Goal: Task Accomplishment & Management: Complete application form

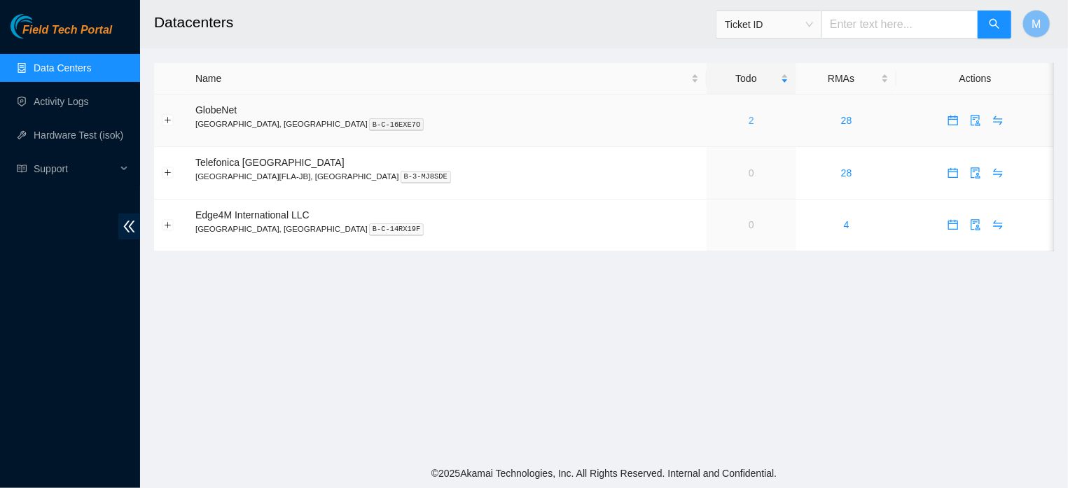
click at [749, 123] on link "2" at bounding box center [752, 120] width 6 height 11
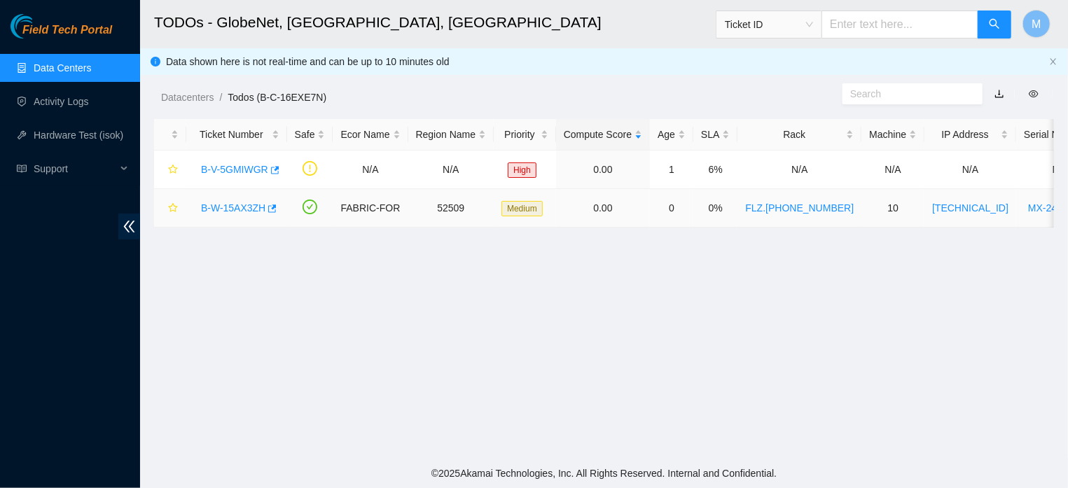
click at [233, 205] on link "B-W-15AX3ZH" at bounding box center [233, 207] width 64 height 11
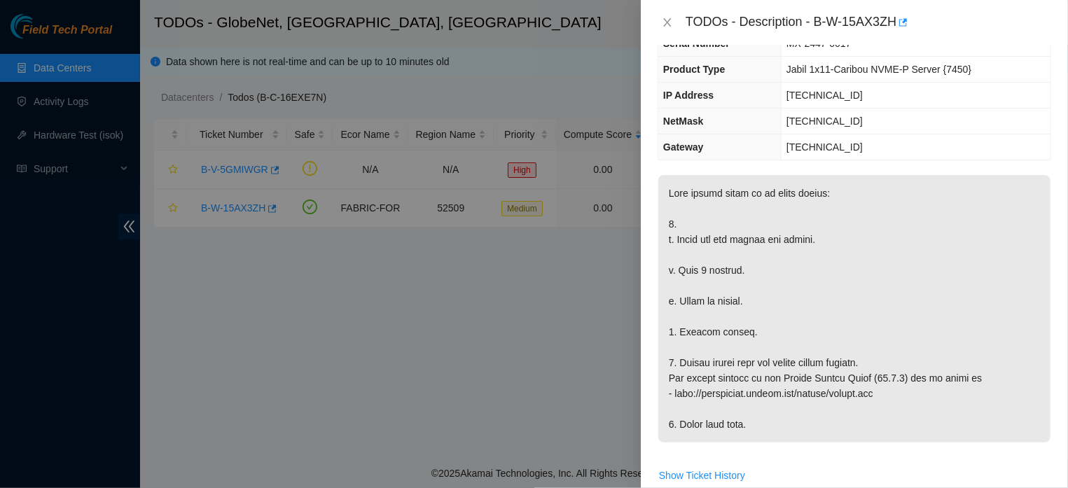
scroll to position [121, 0]
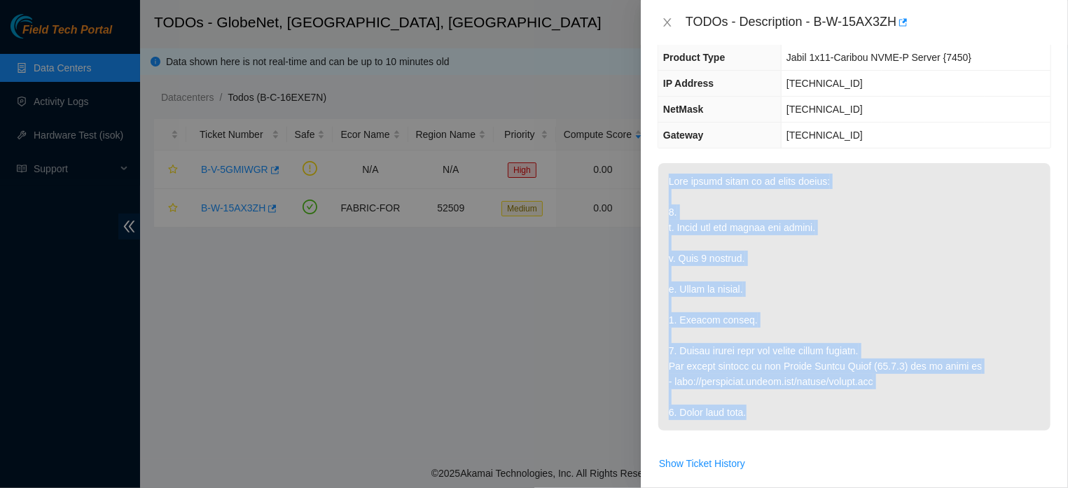
drag, startPoint x: 670, startPoint y: 177, endPoint x: 895, endPoint y: 427, distance: 336.3
click at [895, 427] on p at bounding box center [854, 297] width 392 height 268
copy p "This server needs to be power cycled: 1. a. Power off and unplug the server. b.…"
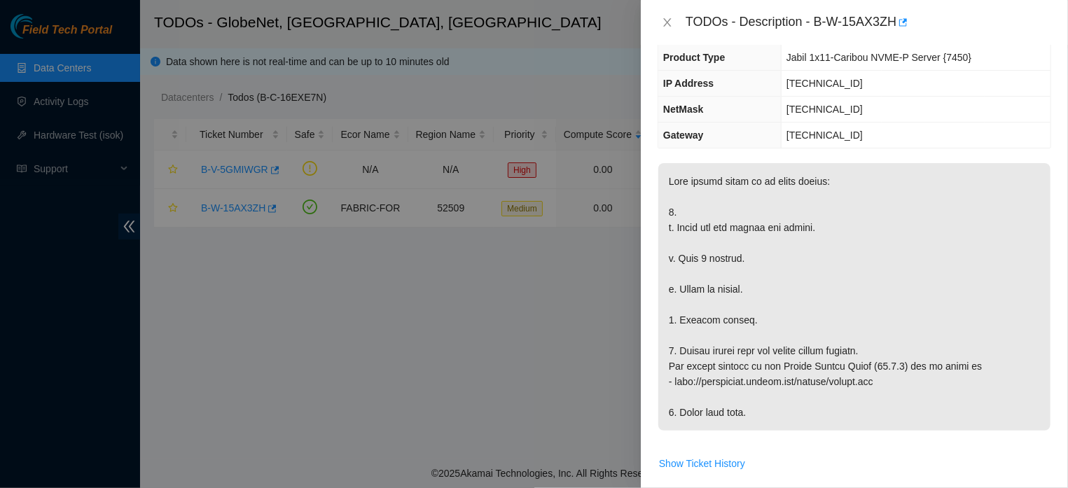
click at [1019, 185] on p at bounding box center [854, 297] width 392 height 268
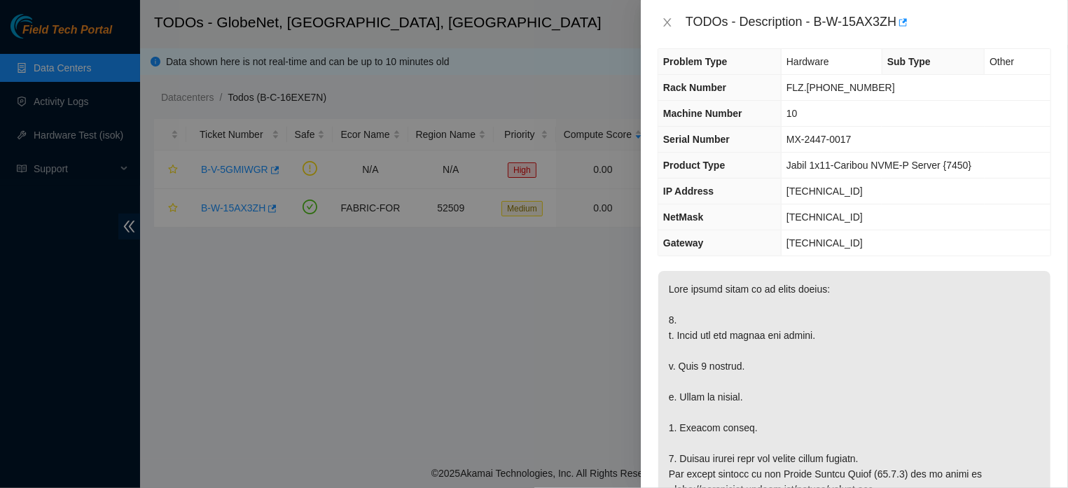
scroll to position [0, 0]
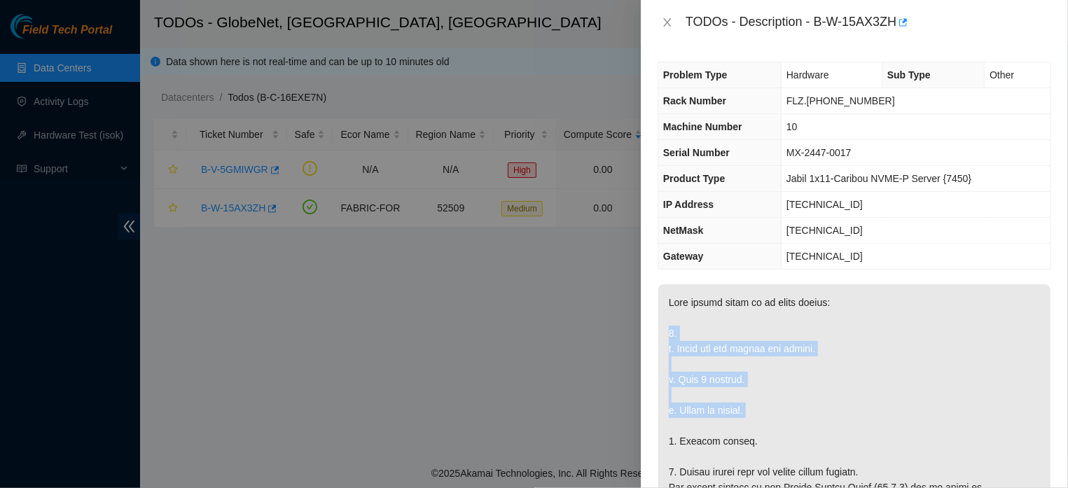
drag, startPoint x: 668, startPoint y: 336, endPoint x: 767, endPoint y: 421, distance: 130.7
click at [767, 421] on p at bounding box center [854, 418] width 392 height 268
copy p "1. a. Power off and unplug the server. b. Wait 5 minutes. c. Power on server."
click at [733, 355] on p at bounding box center [854, 418] width 392 height 268
drag, startPoint x: 679, startPoint y: 348, endPoint x: 777, endPoint y: 464, distance: 152.1
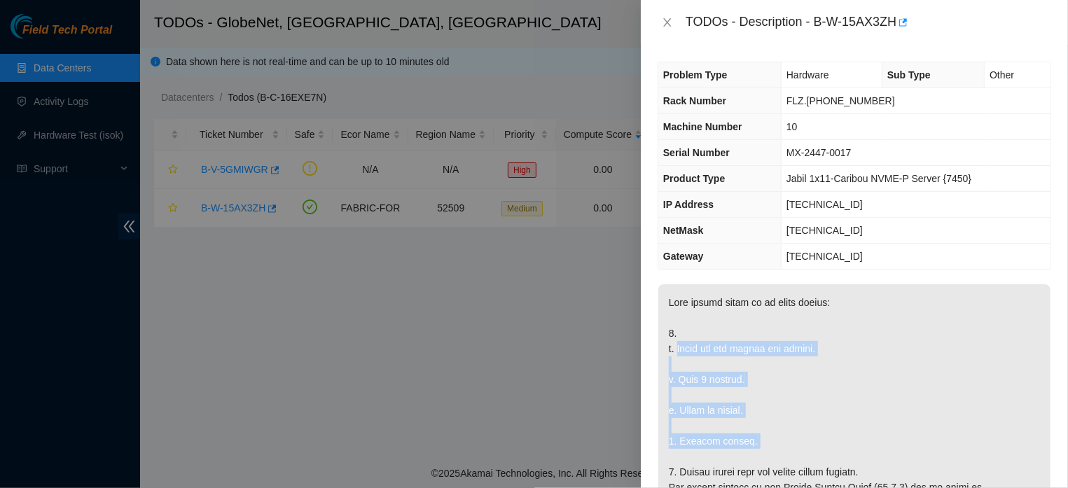
click at [777, 464] on p at bounding box center [854, 418] width 392 height 268
copy p "Power off and unplug the server. b. Wait 5 minutes. c. Power on server. 2. Shuf…"
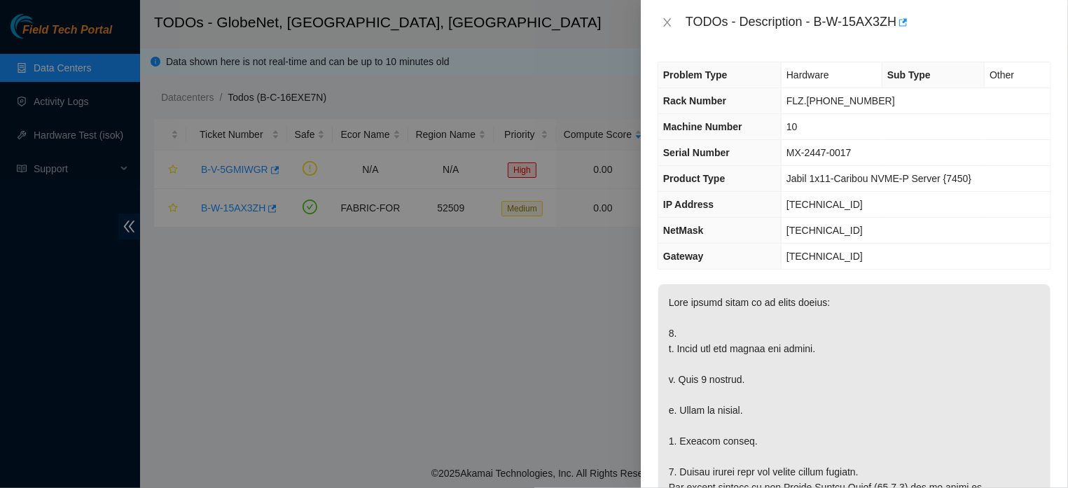
click at [740, 390] on p at bounding box center [854, 418] width 392 height 268
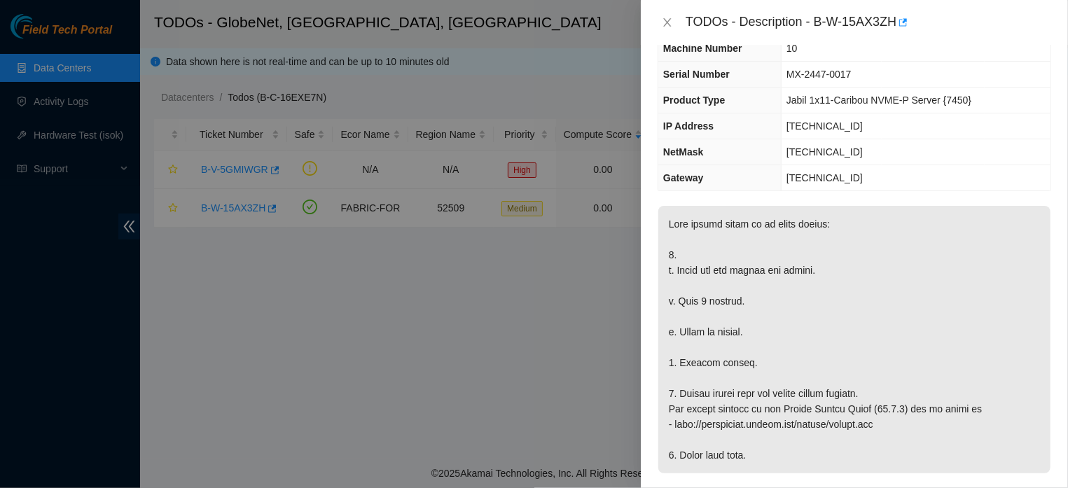
scroll to position [197, 0]
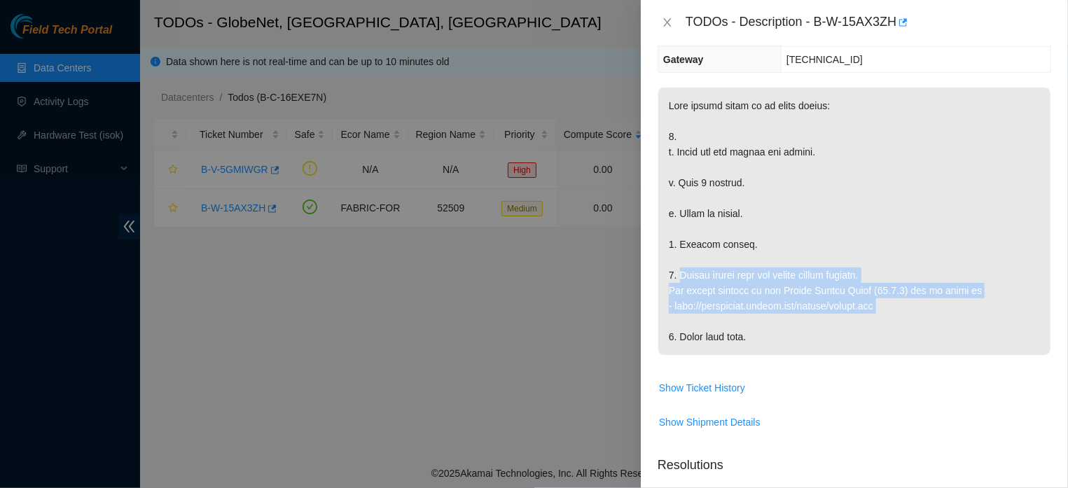
drag, startPoint x: 679, startPoint y: 275, endPoint x: 918, endPoint y: 322, distance: 244.3
click at [918, 322] on p at bounding box center [854, 222] width 392 height 268
copy p "Please rescue with the latest rescue version. The latest version of the Akamai …"
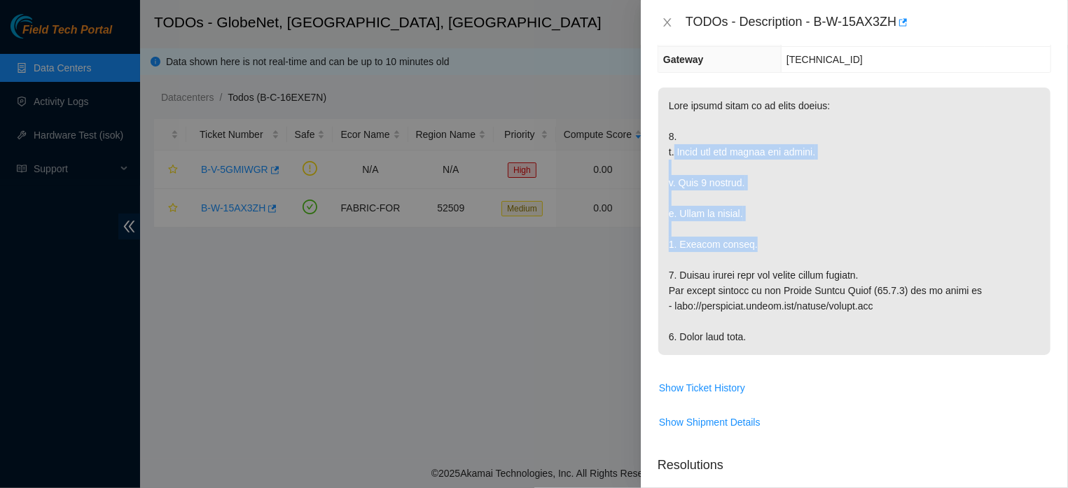
drag, startPoint x: 677, startPoint y: 153, endPoint x: 751, endPoint y: 243, distance: 116.4
click at [751, 243] on p at bounding box center [854, 222] width 392 height 268
copy p "Power off and unplug the server. b. Wait 5 minutes. c. Power on server. 2. Shuf…"
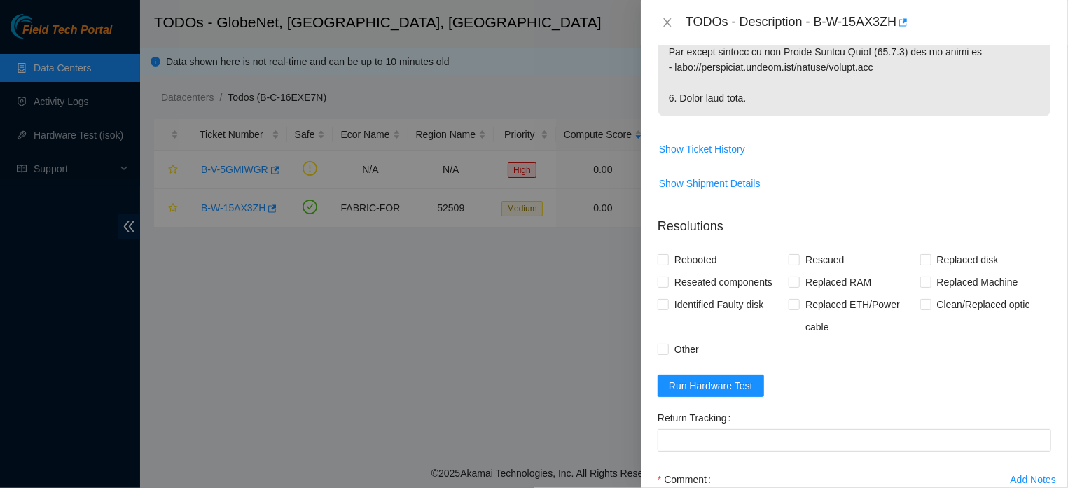
scroll to position [547, 0]
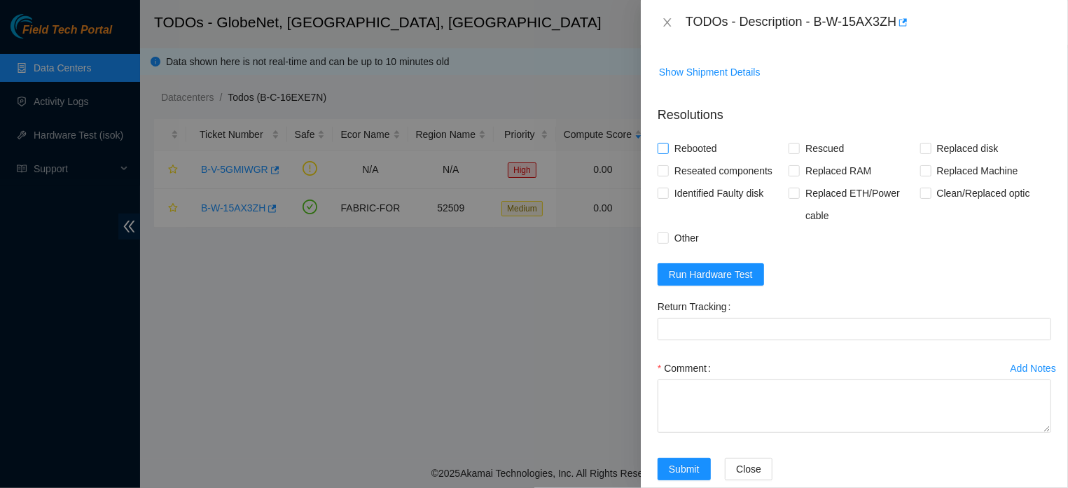
click at [663, 150] on input "Rebooted" at bounding box center [663, 148] width 10 height 10
checkbox input "true"
click at [795, 147] on span at bounding box center [794, 148] width 11 height 11
click at [795, 147] on input "Rescued" at bounding box center [794, 148] width 10 height 10
checkbox input "true"
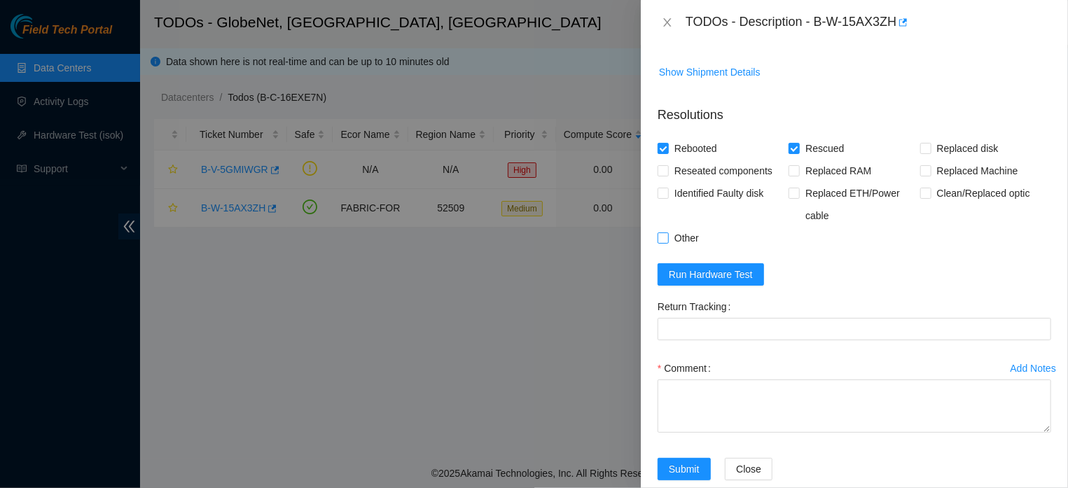
click at [660, 239] on input "Other" at bounding box center [663, 238] width 10 height 10
checkbox input "true"
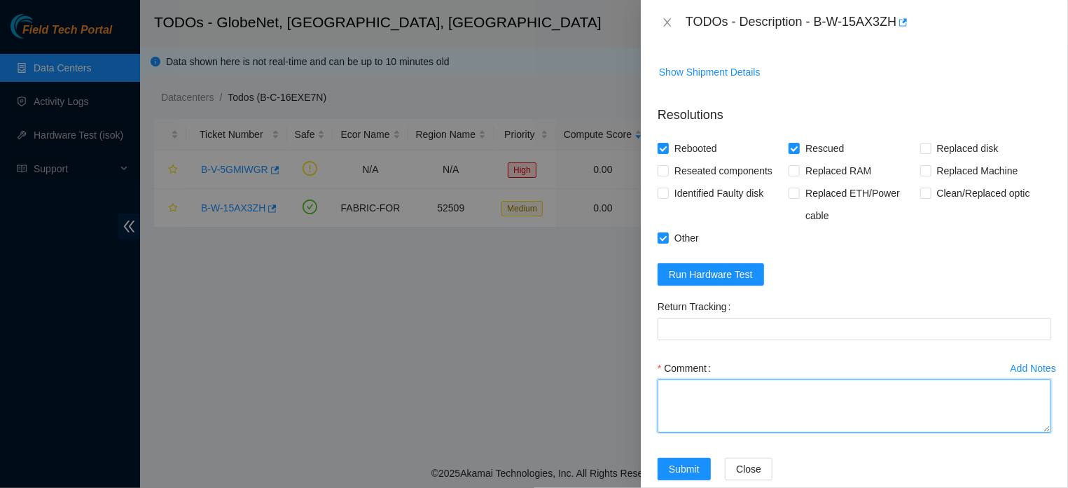
click at [778, 390] on textarea "Comment" at bounding box center [855, 406] width 394 height 53
paste textarea "THE MACHINE WAS TURNED OFF, THE DISCS WERE SCRUMBLED, RESCUE AND CONFIGURATIONS…"
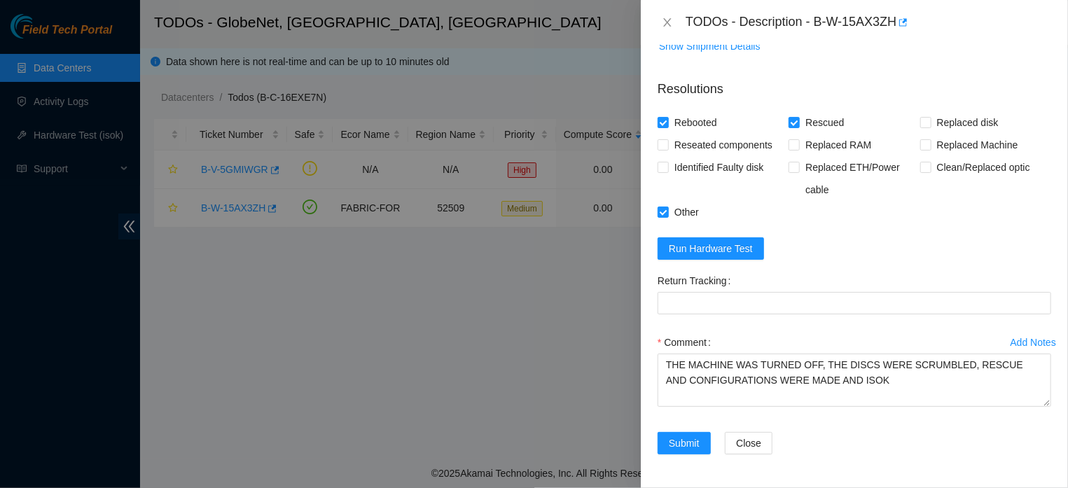
scroll to position [588, 0]
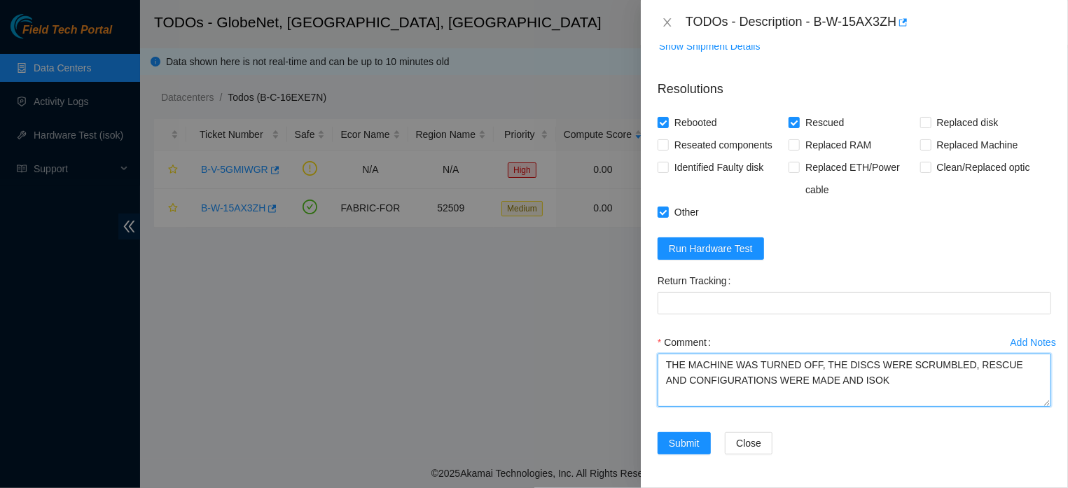
drag, startPoint x: 872, startPoint y: 380, endPoint x: 606, endPoint y: 323, distance: 272.2
click at [658, 354] on textarea "THE MACHINE WAS TURNED OFF, THE DISCS WERE SCRUMBLED, RESCUE AND CONFIGURATIONS…" at bounding box center [855, 380] width 394 height 53
paste textarea "WAS DONE (23.0.3) AND ISOK SETTINGS AND TEST WERE PERFORMED"
type textarea "THE MACHINE WAS TURNED OFF, THE DISCS WERE SCRUMBLED, RESCUE WAS DONE (23.0.3) …"
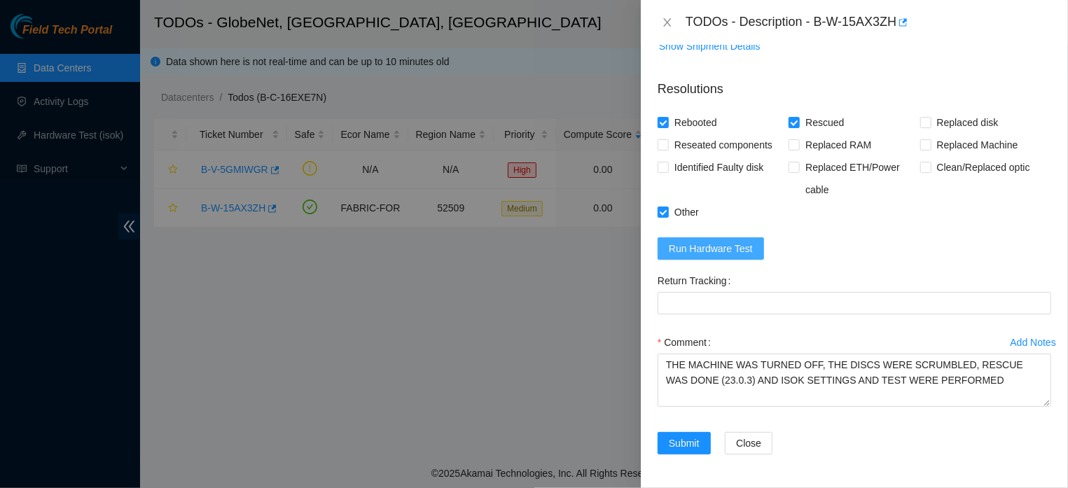
click at [748, 241] on span "Run Hardware Test" at bounding box center [711, 248] width 84 height 15
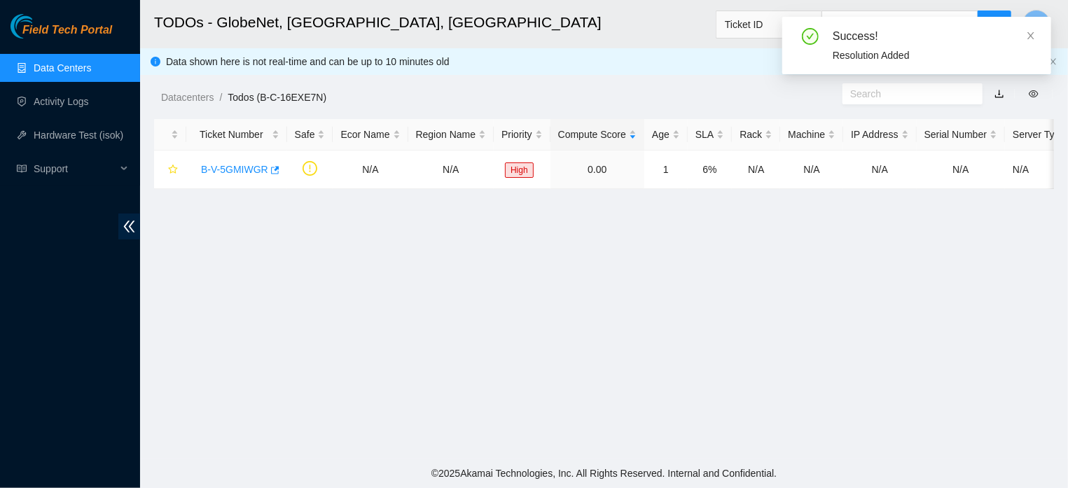
scroll to position [348, 0]
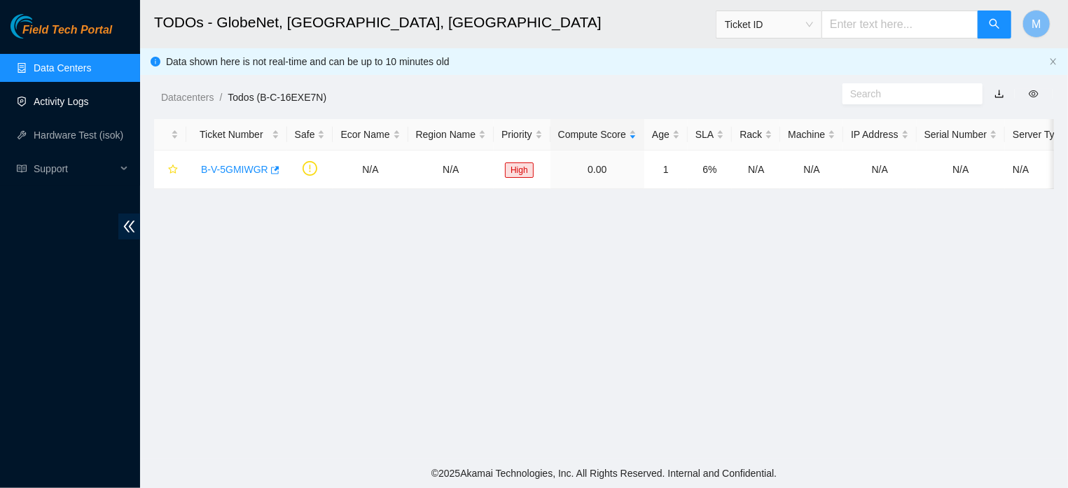
click at [76, 103] on link "Activity Logs" at bounding box center [61, 101] width 55 height 11
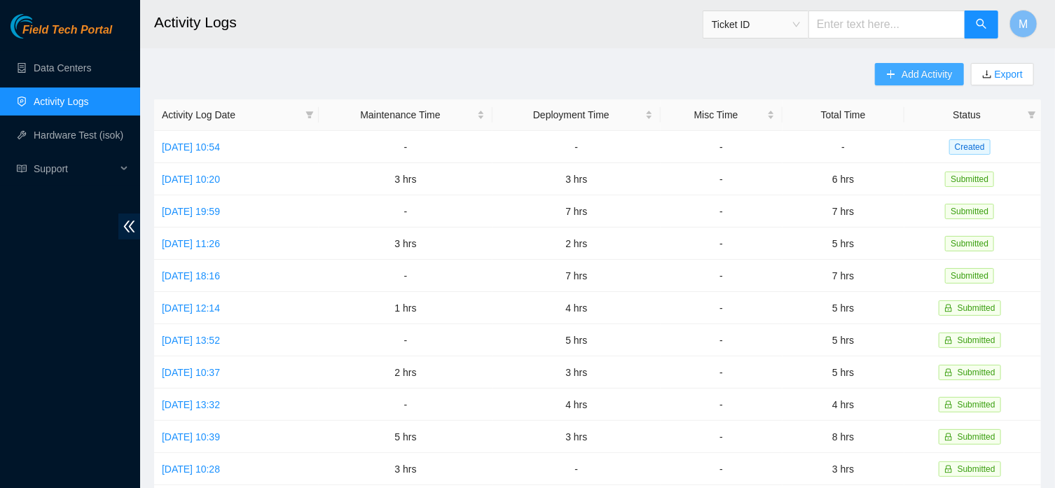
click at [892, 64] on button "Add Activity" at bounding box center [919, 74] width 88 height 22
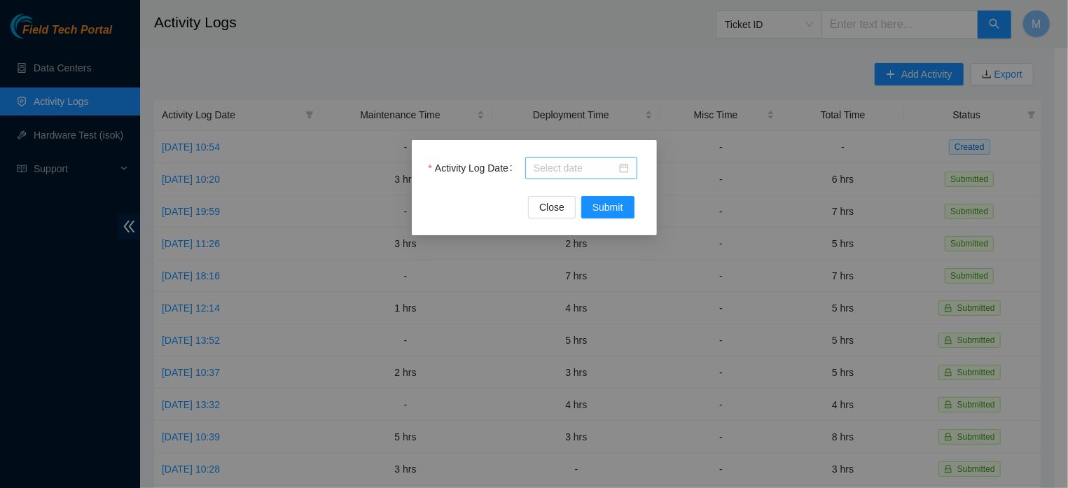
click at [623, 170] on div at bounding box center [581, 167] width 95 height 15
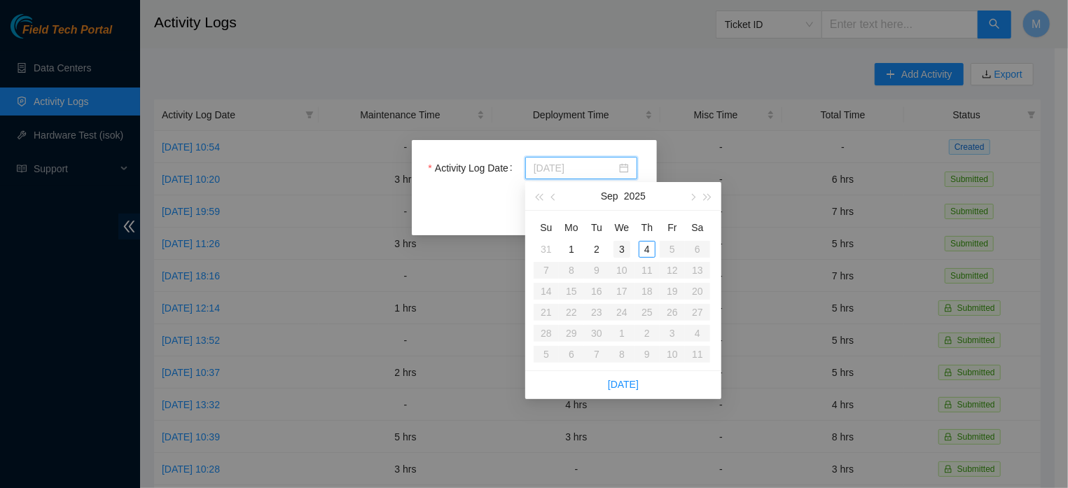
type input "[DATE]"
click at [619, 248] on div "3" at bounding box center [622, 249] width 17 height 17
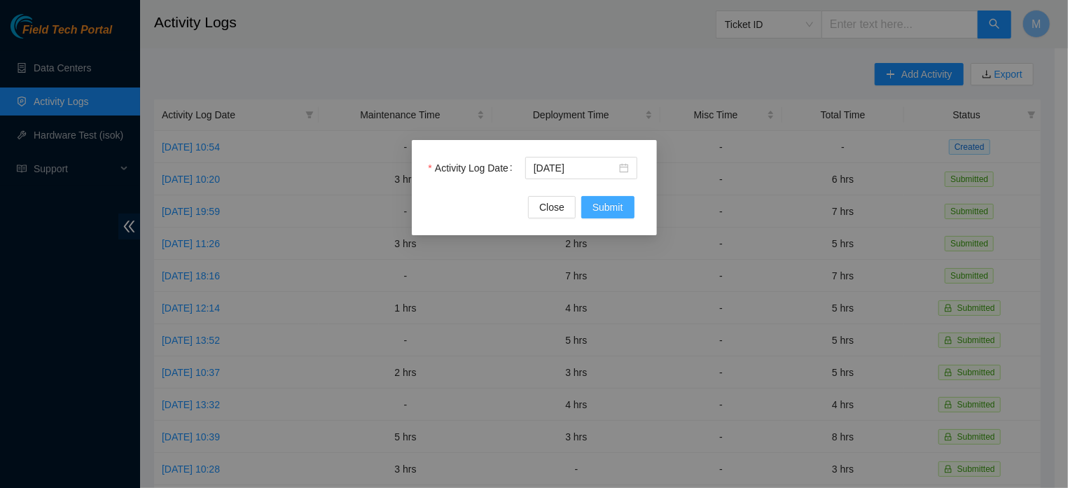
click at [617, 205] on span "Submit" at bounding box center [608, 207] width 31 height 15
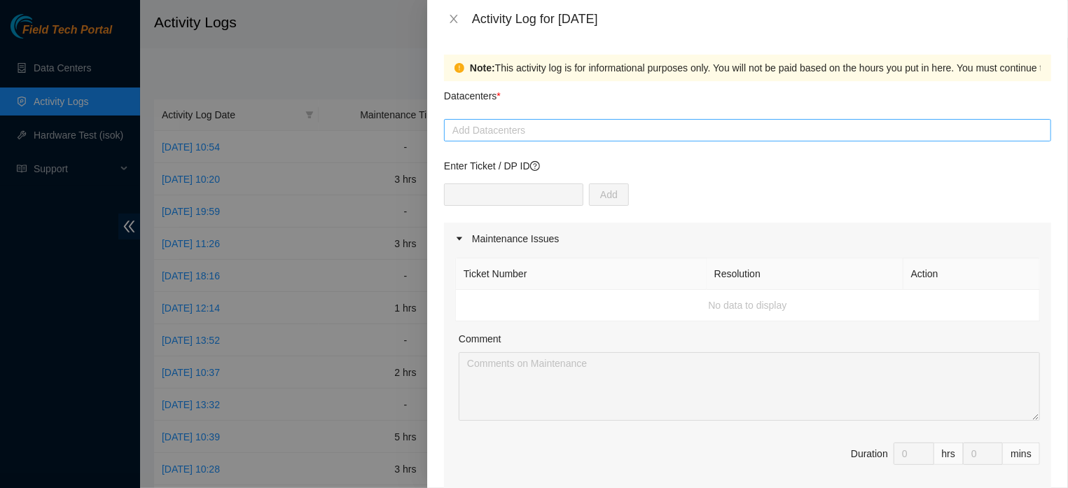
click at [575, 123] on div at bounding box center [748, 130] width 600 height 17
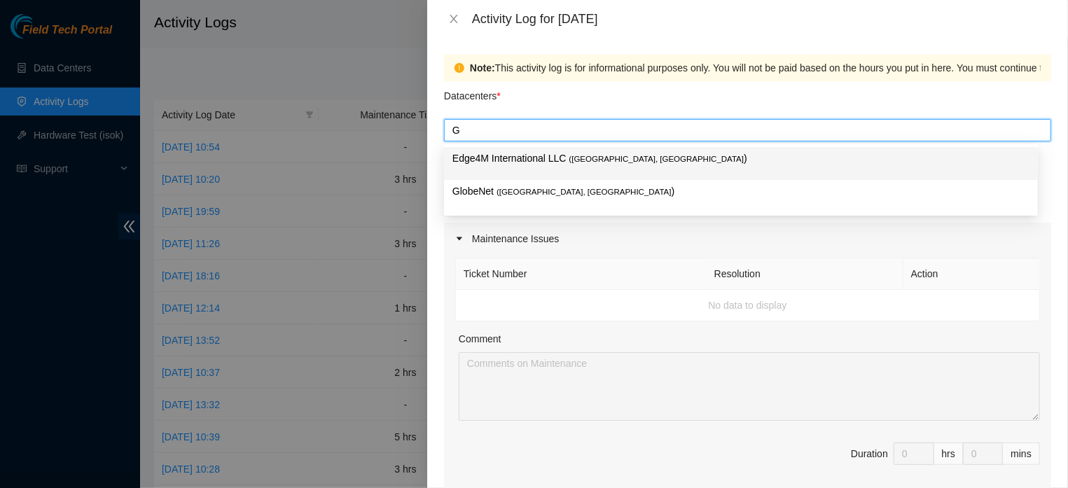
type input "GL"
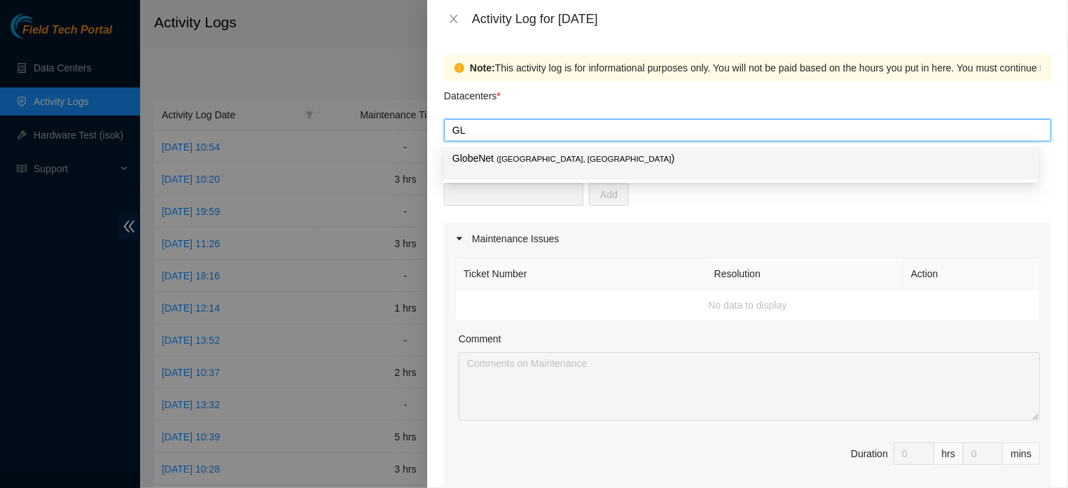
click at [547, 161] on span "( [GEOGRAPHIC_DATA], [GEOGRAPHIC_DATA]" at bounding box center [584, 159] width 175 height 8
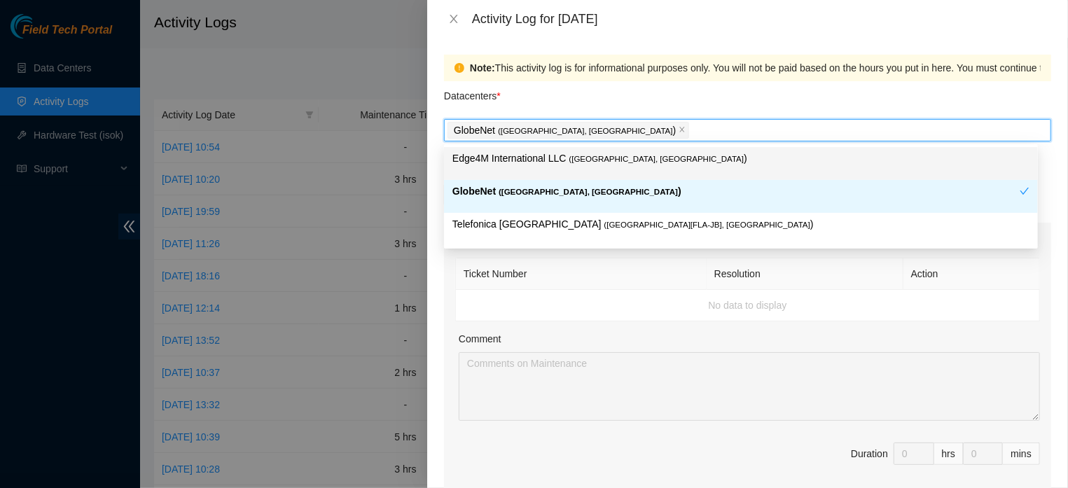
click at [593, 129] on div "GlobeNet ( [GEOGRAPHIC_DATA], [GEOGRAPHIC_DATA] )" at bounding box center [748, 130] width 600 height 20
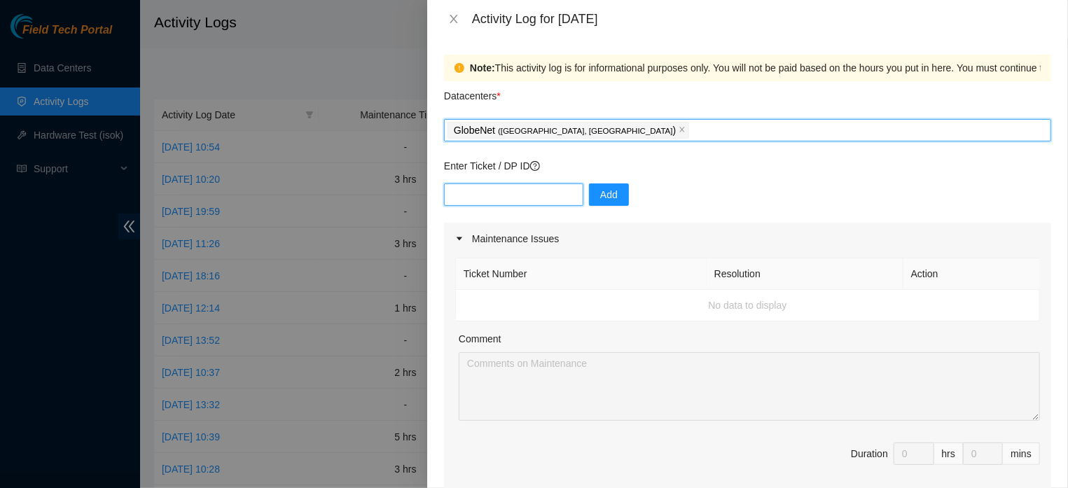
click at [521, 193] on input "text" at bounding box center [513, 195] width 139 height 22
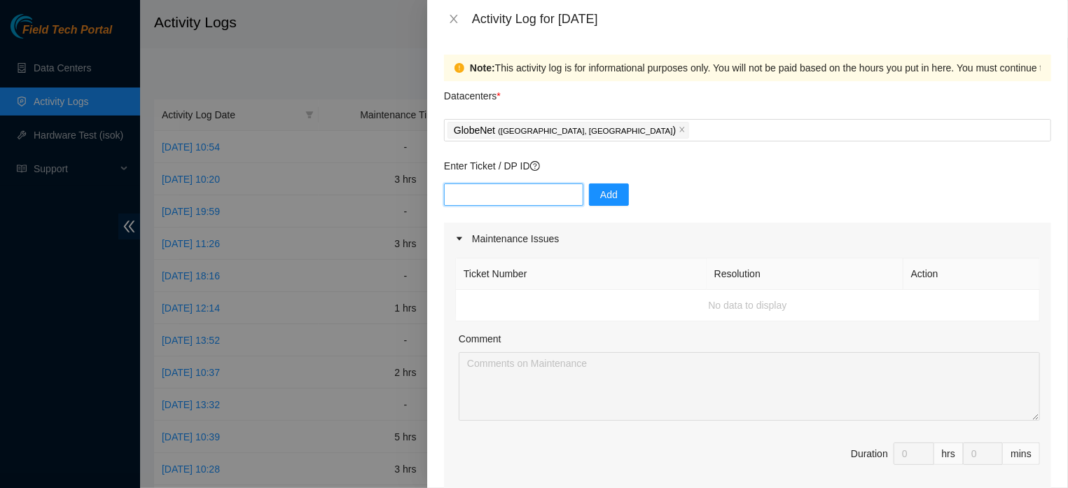
paste input "B-V-5GMIWGR"
type input "B-V-5GMIWGR"
click at [609, 197] on span "Add" at bounding box center [609, 194] width 18 height 15
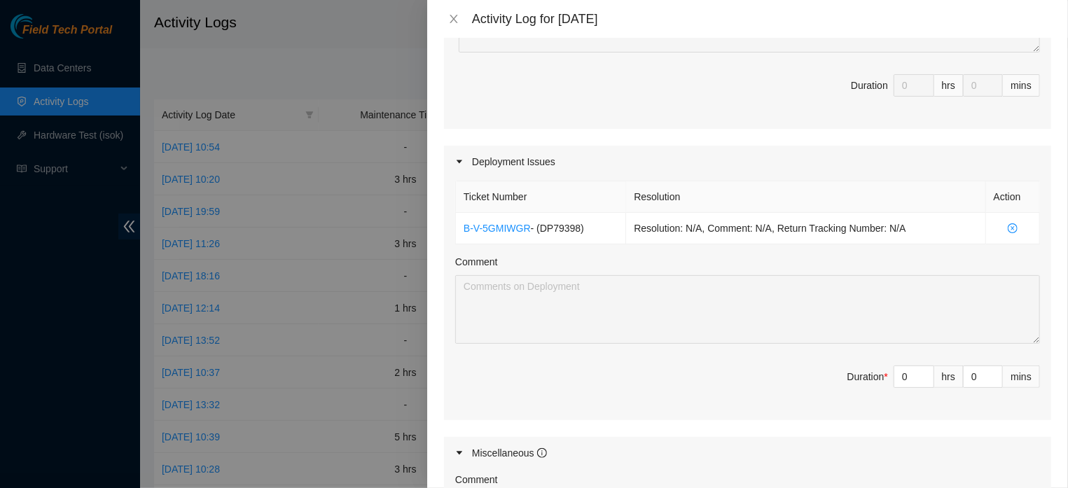
scroll to position [381, 0]
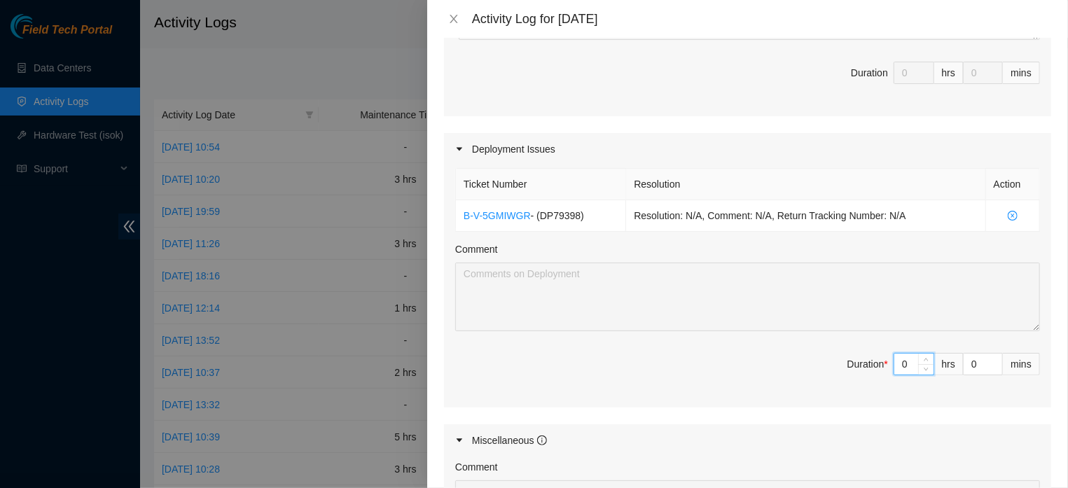
drag, startPoint x: 898, startPoint y: 396, endPoint x: 881, endPoint y: 395, distance: 16.9
click at [895, 375] on input "0" at bounding box center [914, 364] width 39 height 21
type input "7"
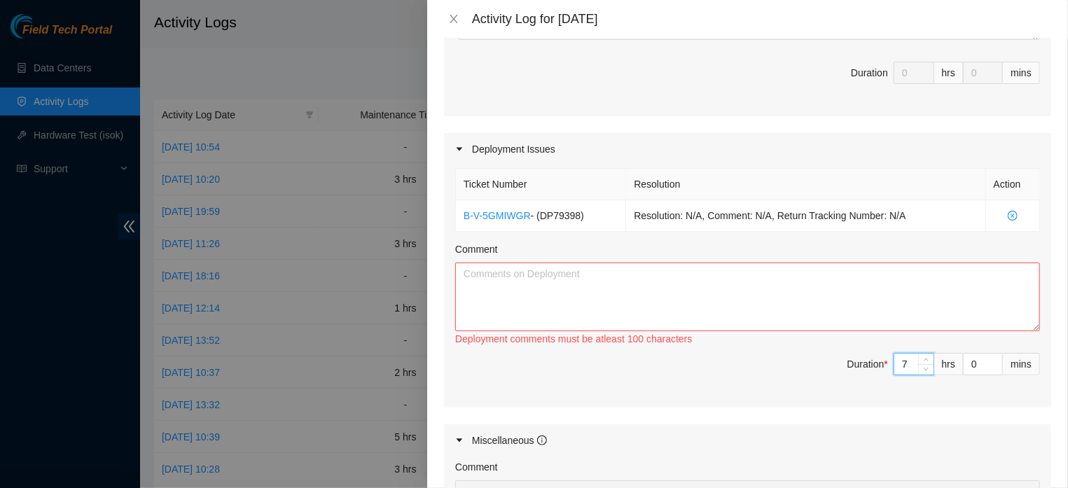
type input "7"
click at [758, 308] on textarea "Comment" at bounding box center [747, 297] width 585 height 69
paste textarea "CONTINUATION OF THE INSTALLATION OF RACKS FLZ.[PHONE_NUMBER] AND FLZ.[PHONE_NUM…"
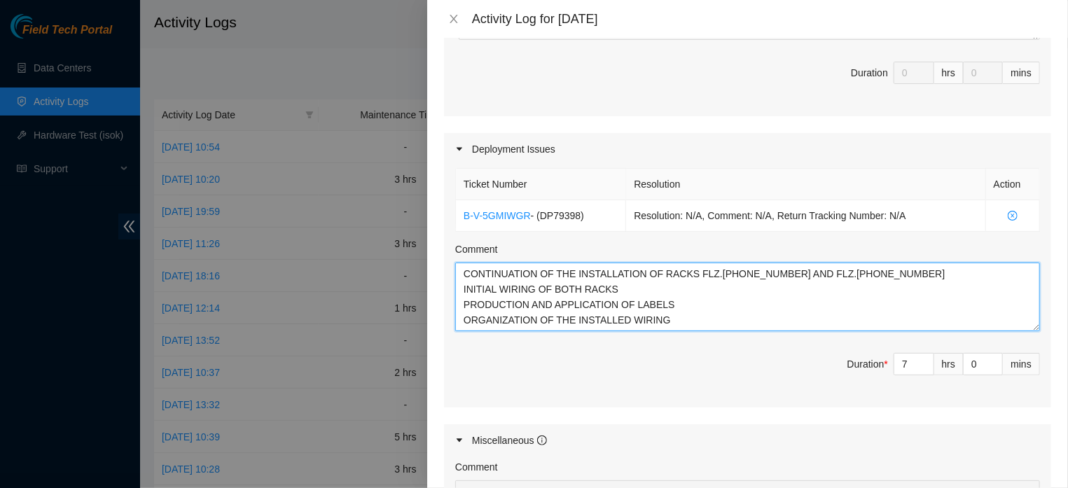
type textarea "CONTINUATION OF THE INSTALLATION OF RACKS FLZ.[PHONE_NUMBER] AND FLZ.[PHONE_NUM…"
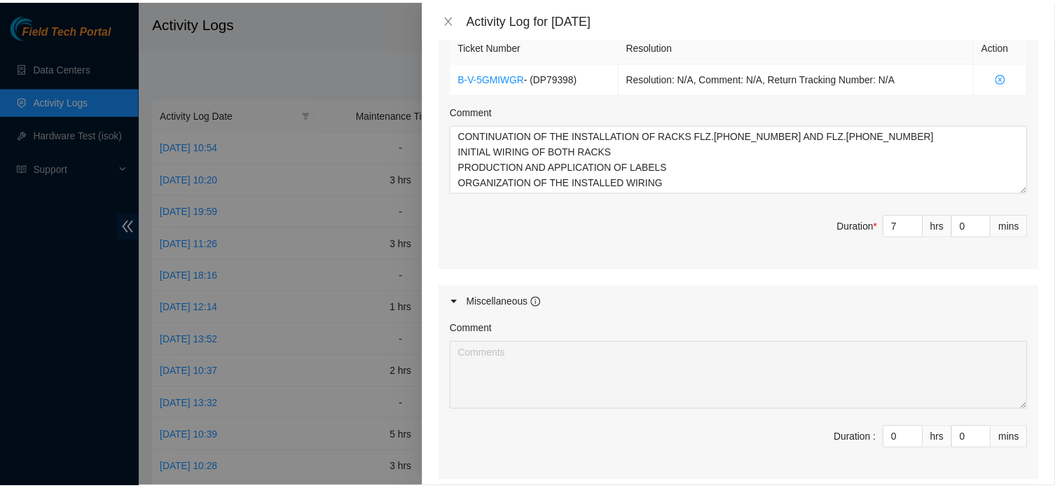
scroll to position [668, 0]
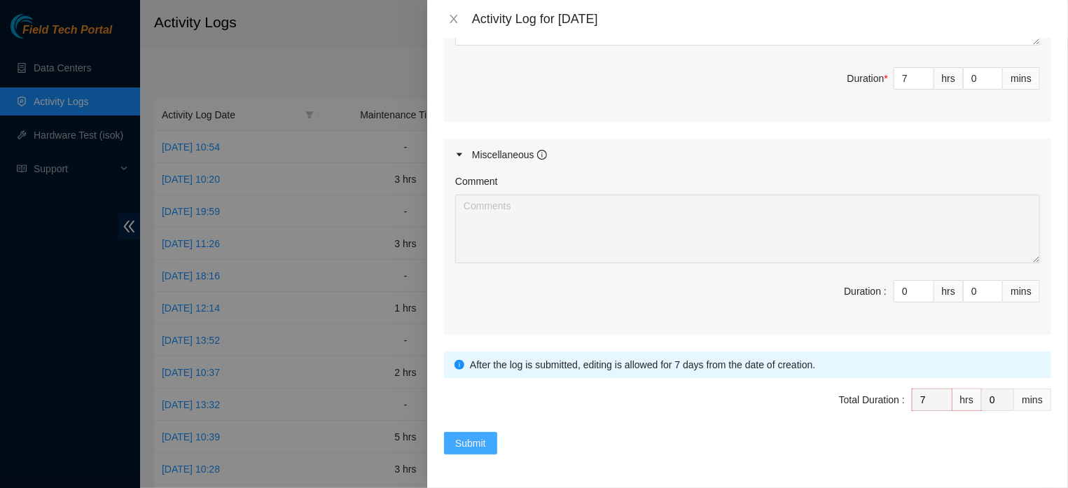
click at [455, 455] on button "Submit" at bounding box center [470, 443] width 53 height 22
